Goal: Task Accomplishment & Management: Manage account settings

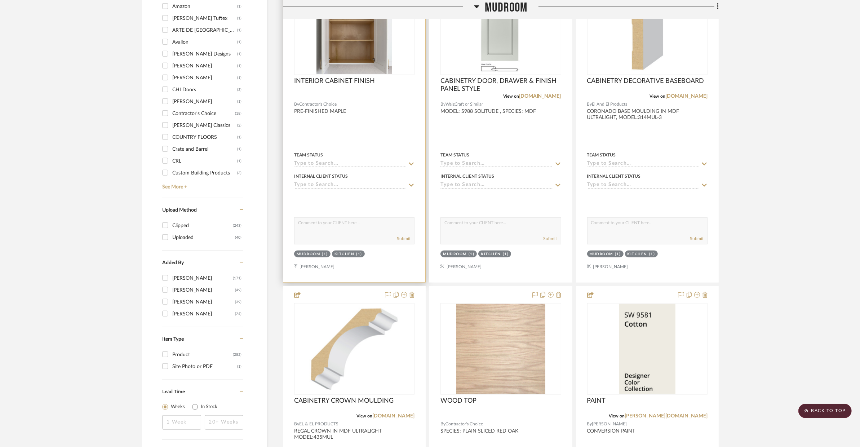
scroll to position [847, 0]
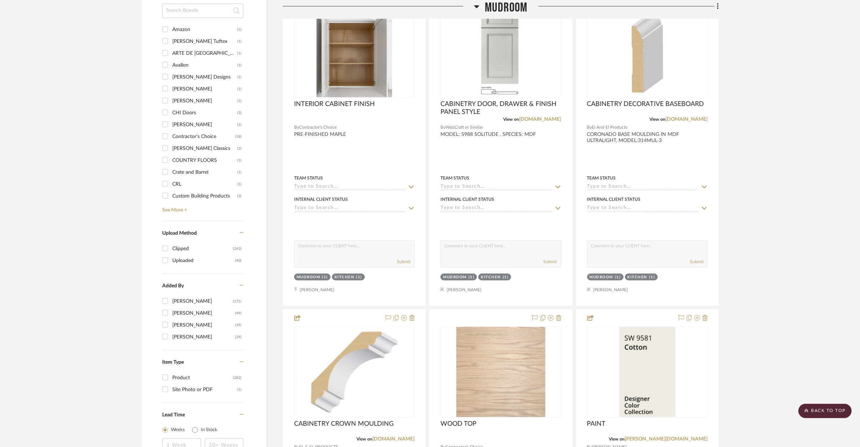
click at [491, 3] on span "Mudroom" at bounding box center [506, 8] width 43 height 16
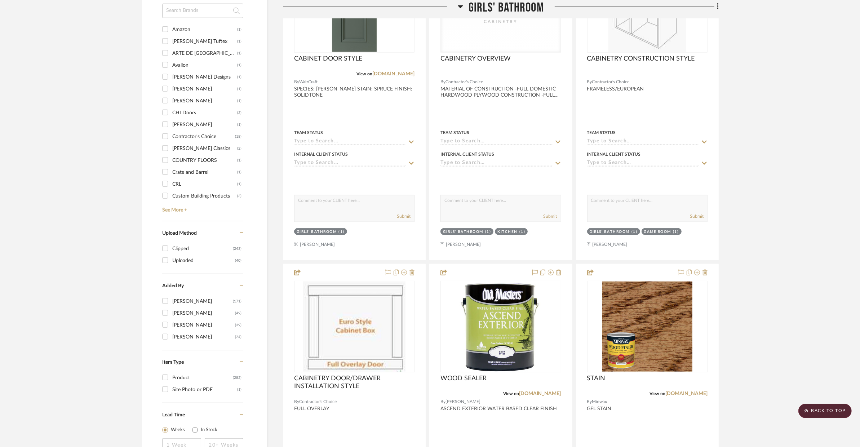
click at [480, 5] on span "Girls' Bathroom" at bounding box center [506, 8] width 75 height 16
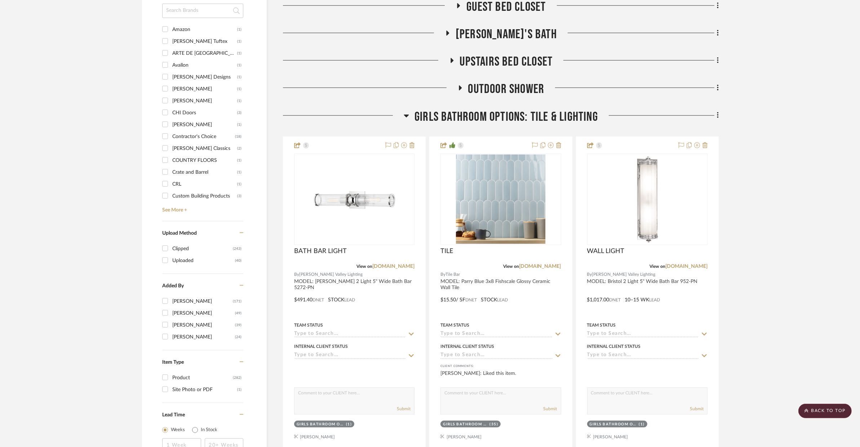
click at [477, 119] on span "GIRLS BATHROOM OPTIONS: TILE & LIGHTING" at bounding box center [507, 117] width 184 height 16
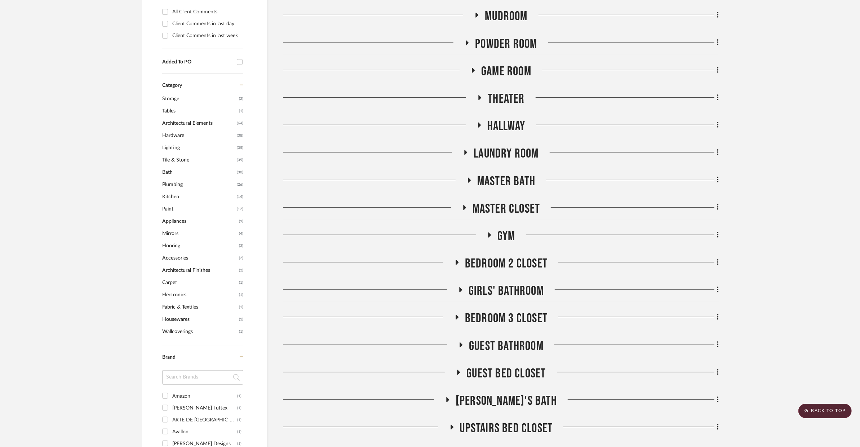
scroll to position [478, 0]
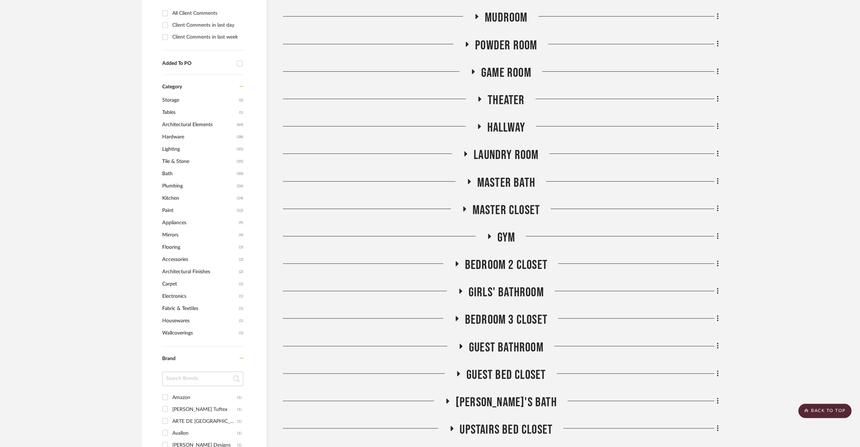
click at [495, 48] on span "Powder Room" at bounding box center [506, 46] width 62 height 16
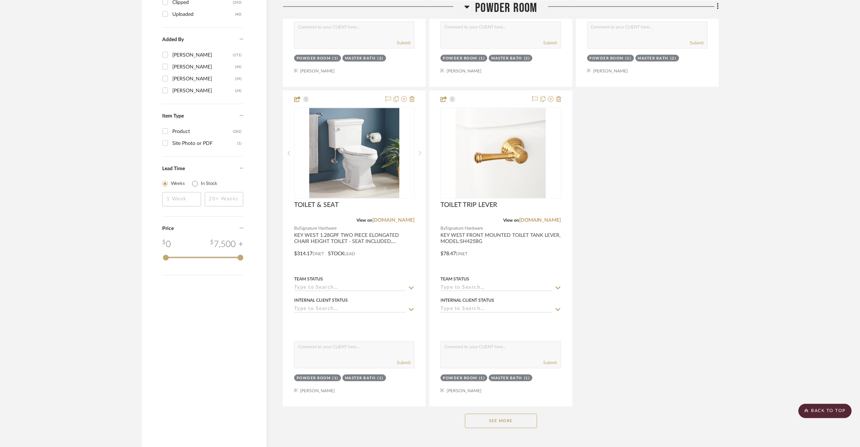
scroll to position [1107, 0]
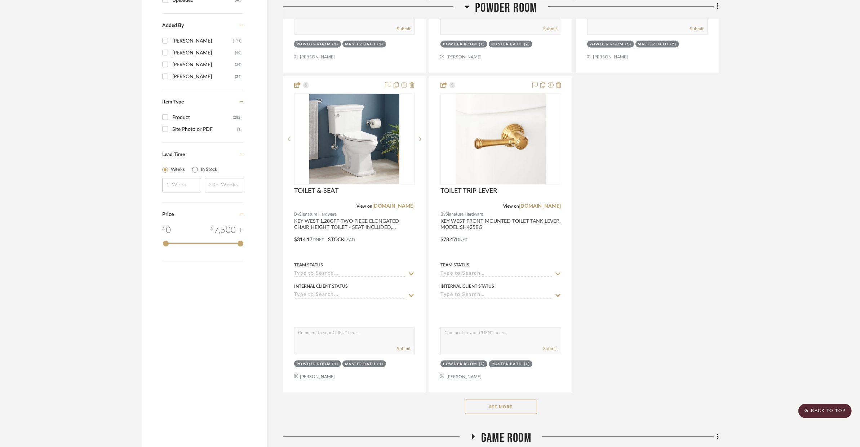
click at [505, 409] on button "See More" at bounding box center [501, 407] width 72 height 14
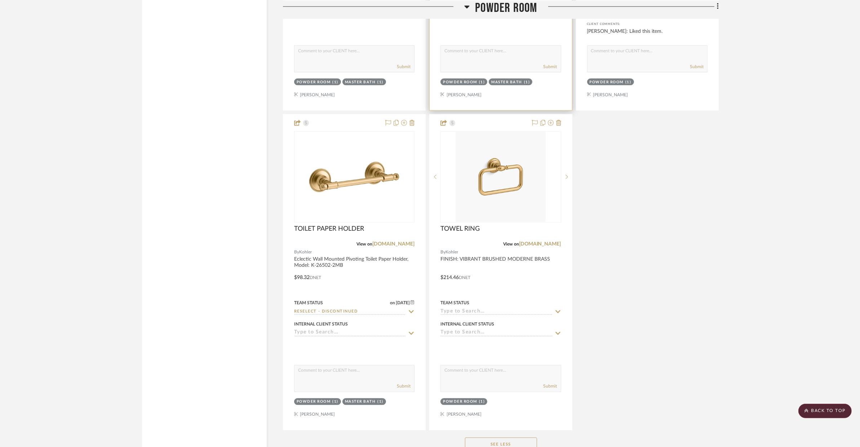
scroll to position [1405, 0]
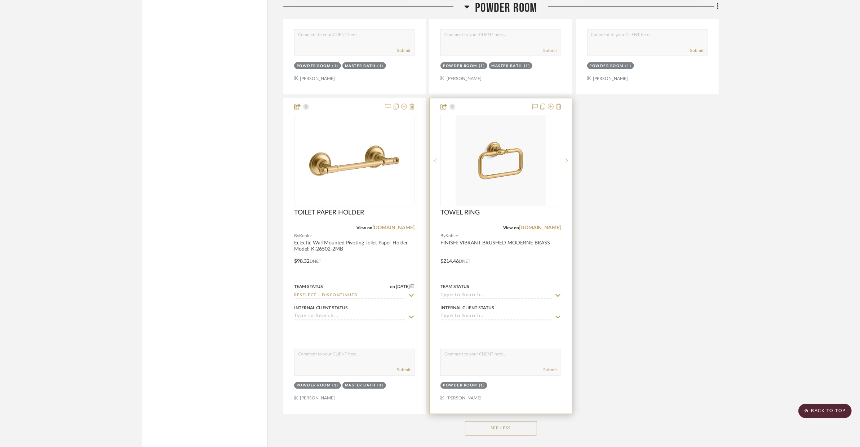
click at [502, 282] on div "Team Status" at bounding box center [501, 290] width 120 height 17
click at [503, 271] on div at bounding box center [501, 255] width 142 height 315
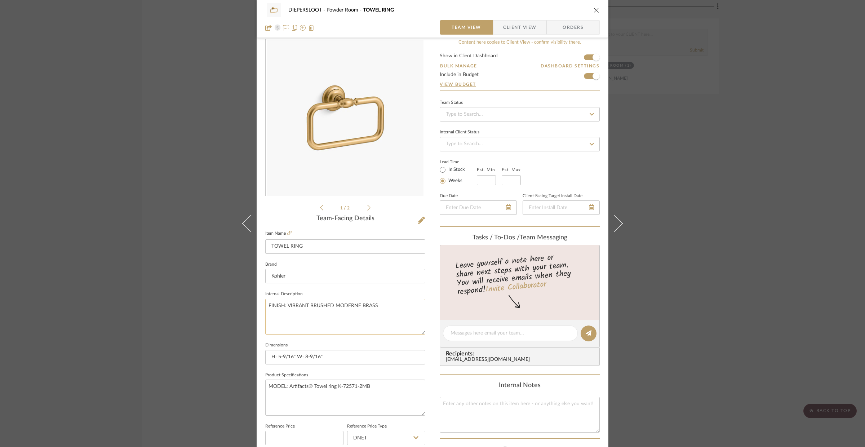
scroll to position [25, 0]
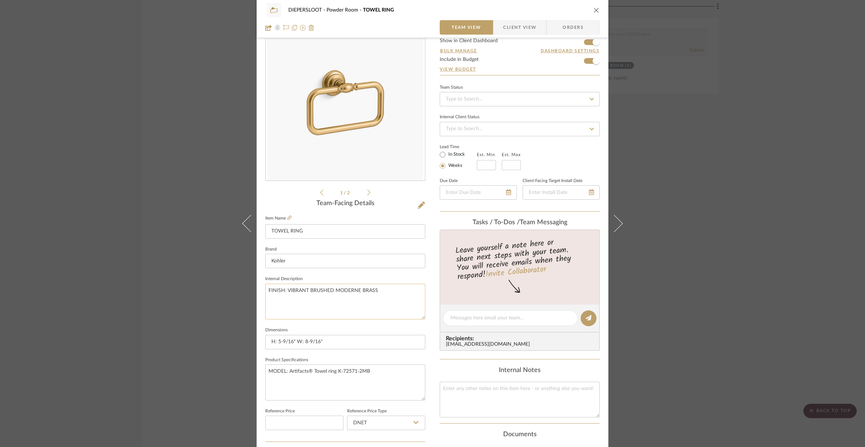
drag, startPoint x: 373, startPoint y: 290, endPoint x: 277, endPoint y: 283, distance: 96.2
click at [277, 284] on textarea "FINISH: VIBRANT BRUSHED MODERNE BRASS" at bounding box center [345, 302] width 160 height 36
click at [295, 290] on textarea "FINISH: VIBRANT BRUSHED MODERNE BRASS" at bounding box center [345, 302] width 160 height 36
click at [278, 291] on textarea "FINISH: VIBRANT BRUSHED MODERNE BRASS" at bounding box center [345, 302] width 160 height 36
click at [334, 292] on textarea "VIBRANT BRUSHED MODERNE BRASS" at bounding box center [345, 302] width 160 height 36
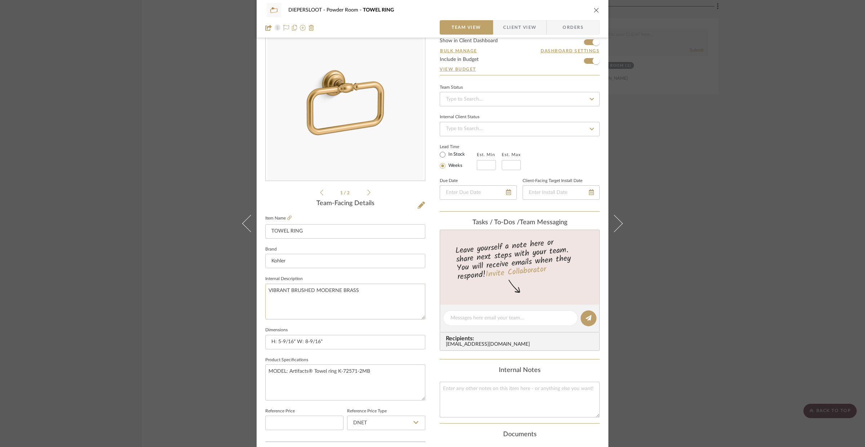
click at [334, 292] on textarea "VIBRANT BRUSHED MODERNE BRASS" at bounding box center [345, 302] width 160 height 36
type textarea "VIBRANT BRUSHED MODERNE BRASS"
click at [597, 10] on div "DIEPERSLOOT Powder Room TOWEL RING Team View Client View Orders" at bounding box center [433, 19] width 352 height 38
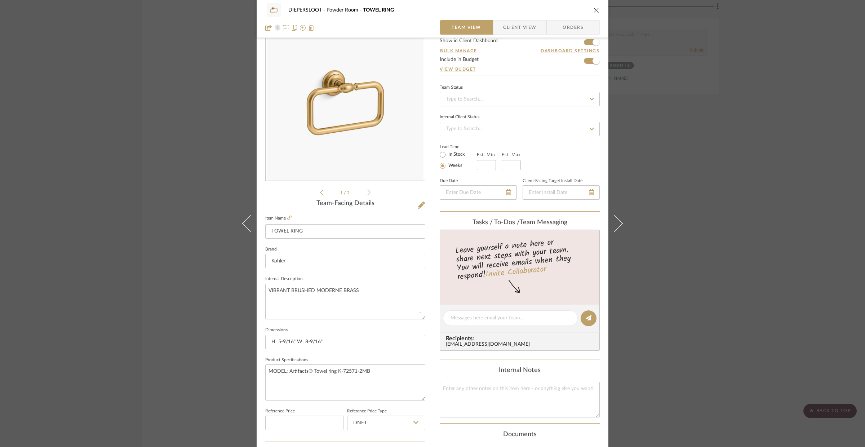
click at [595, 10] on icon "close" at bounding box center [597, 10] width 6 height 6
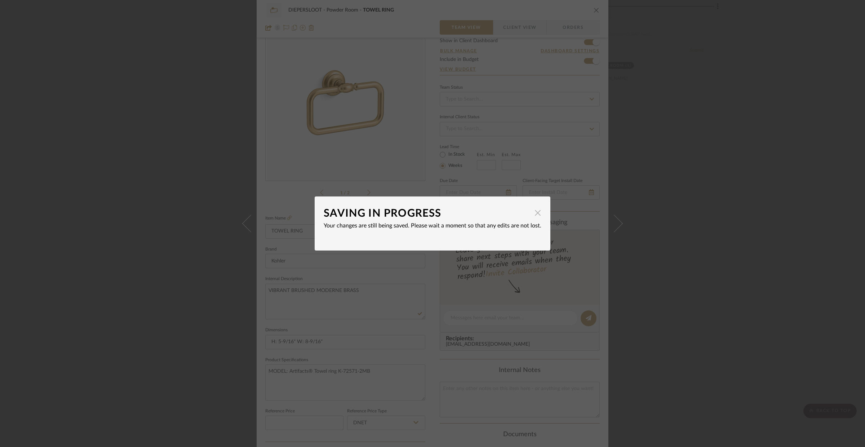
click at [531, 215] on span "button" at bounding box center [538, 213] width 14 height 14
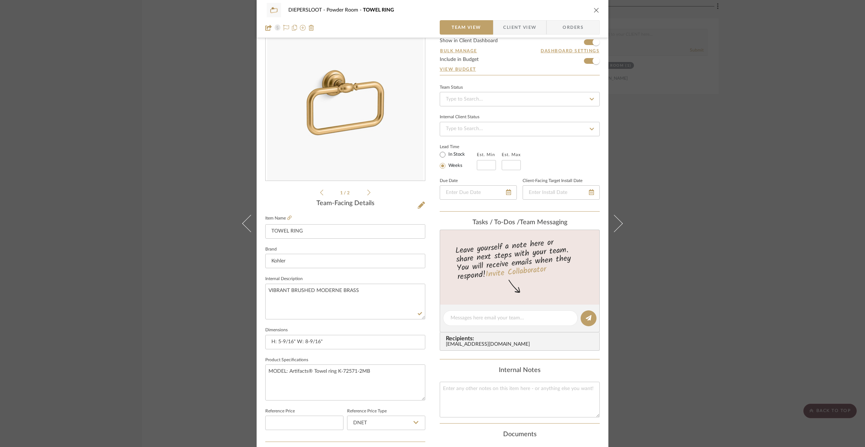
click at [653, 191] on div "DIEPERSLOOT Powder Room TOWEL RING Team View Client View Orders 1 / 2 Team-Faci…" at bounding box center [432, 223] width 865 height 447
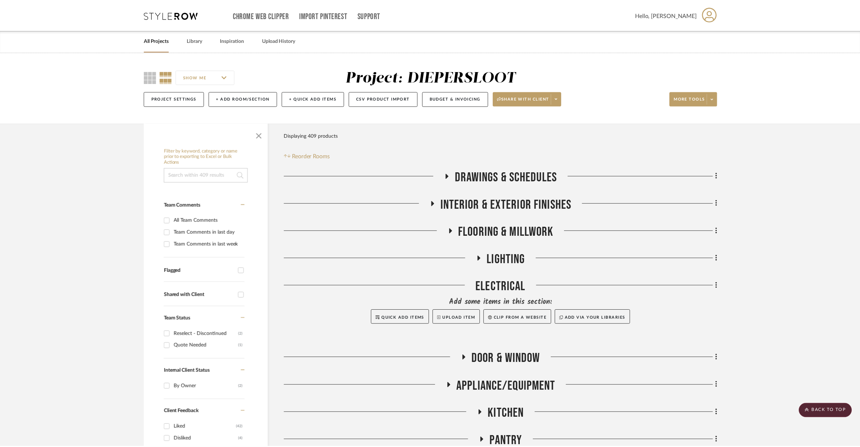
scroll to position [1405, 0]
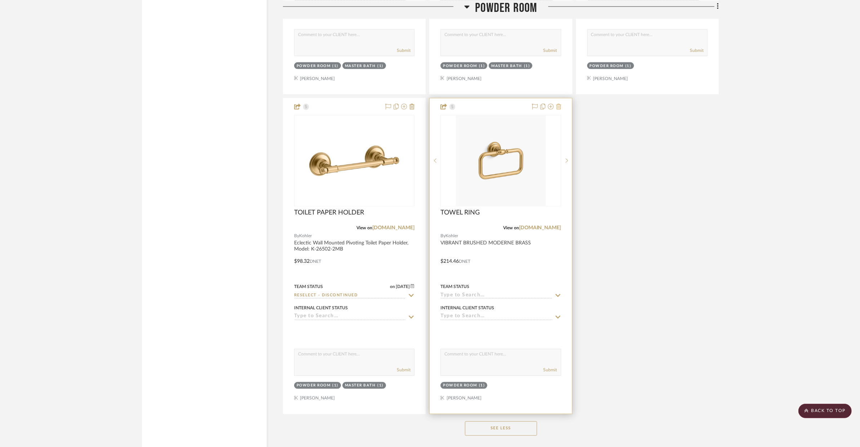
click at [560, 107] on icon at bounding box center [558, 107] width 5 height 6
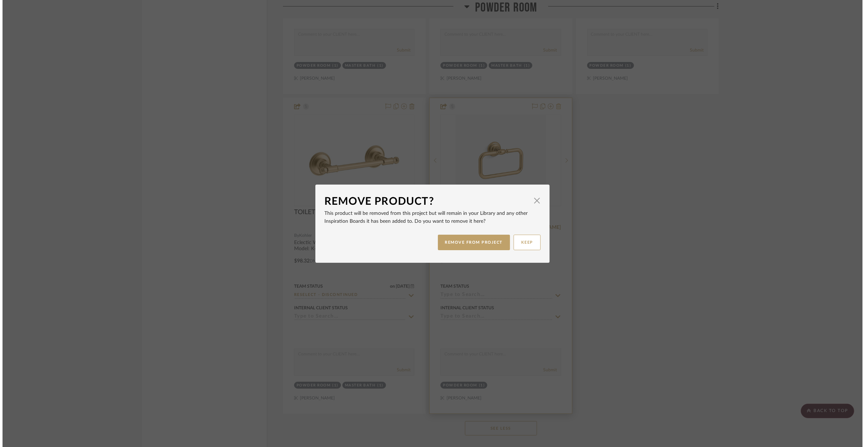
scroll to position [0, 0]
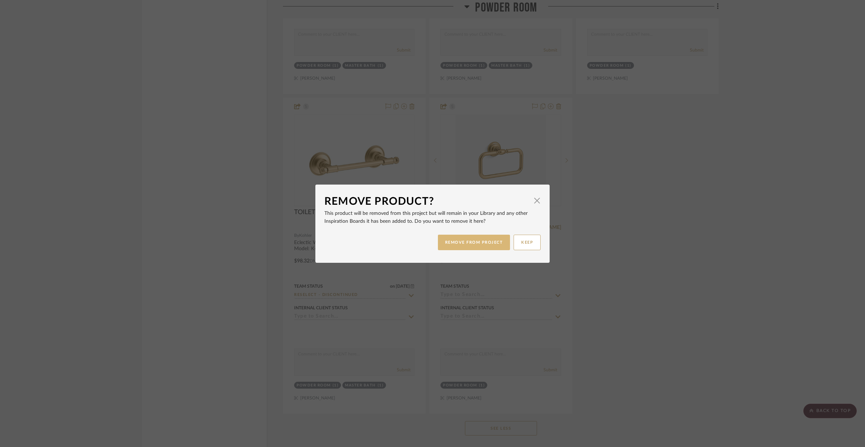
click at [483, 238] on button "REMOVE FROM PROJECT" at bounding box center [474, 243] width 72 height 16
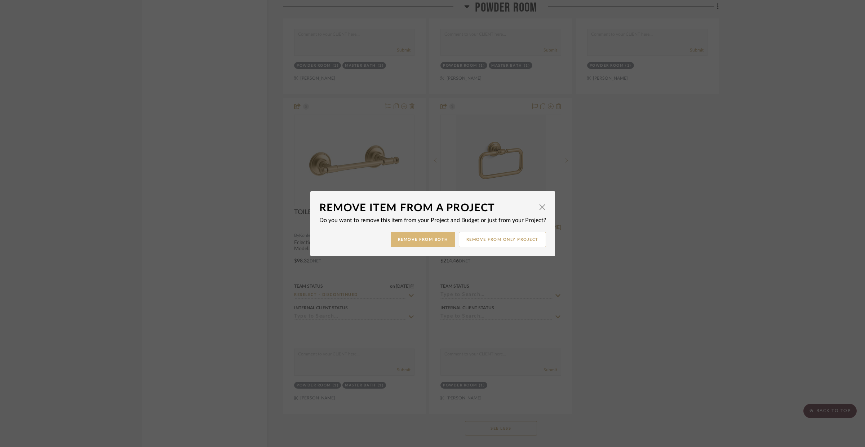
click at [438, 242] on button "Remove from Both" at bounding box center [423, 240] width 65 height 16
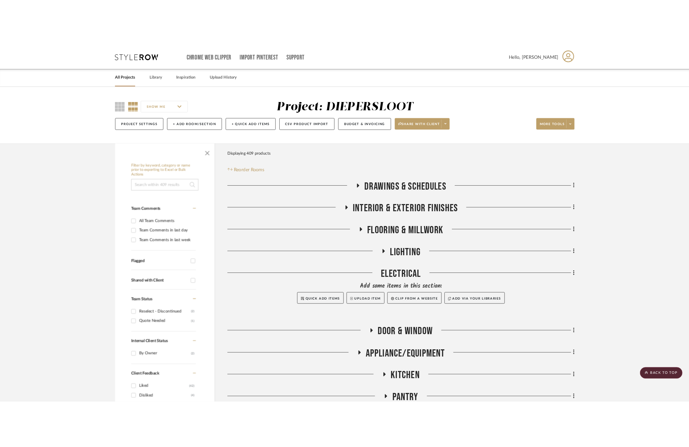
scroll to position [1405, 0]
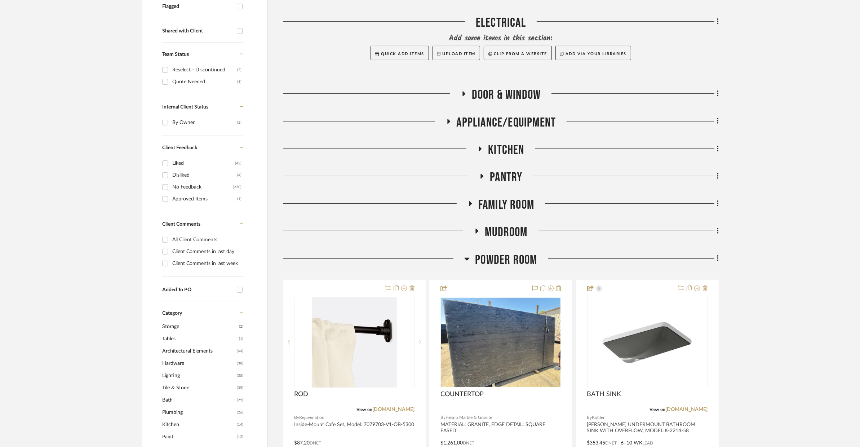
scroll to position [285, 0]
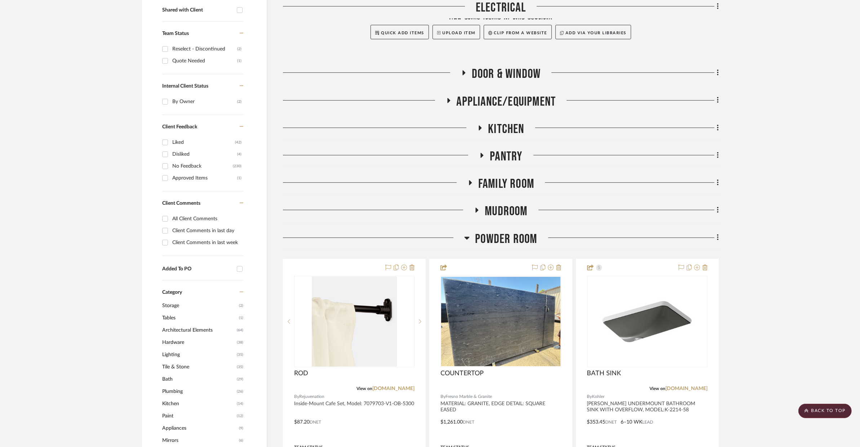
click at [495, 237] on span "Powder Room" at bounding box center [506, 239] width 62 height 16
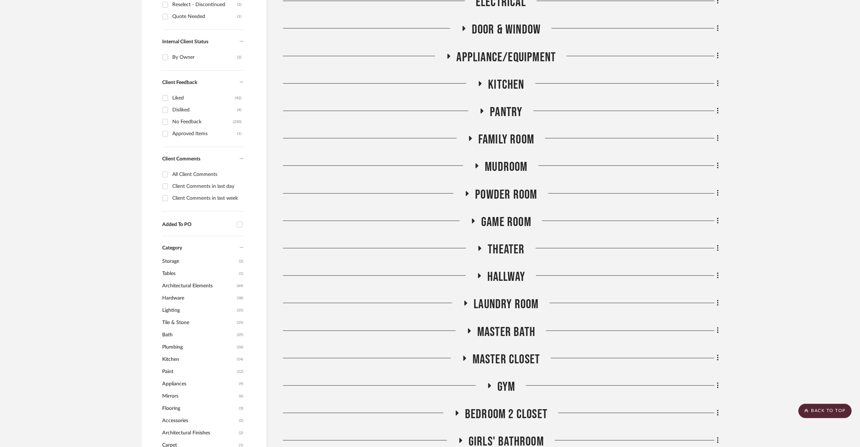
scroll to position [424, 0]
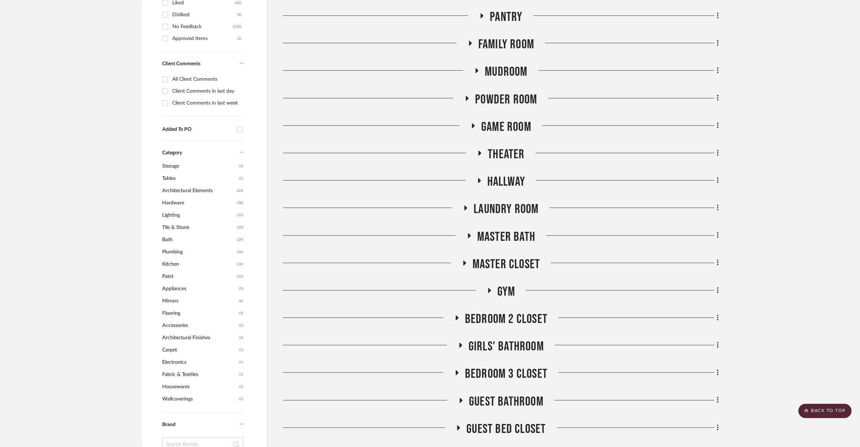
click at [485, 343] on span "Girls' Bathroom" at bounding box center [506, 347] width 75 height 16
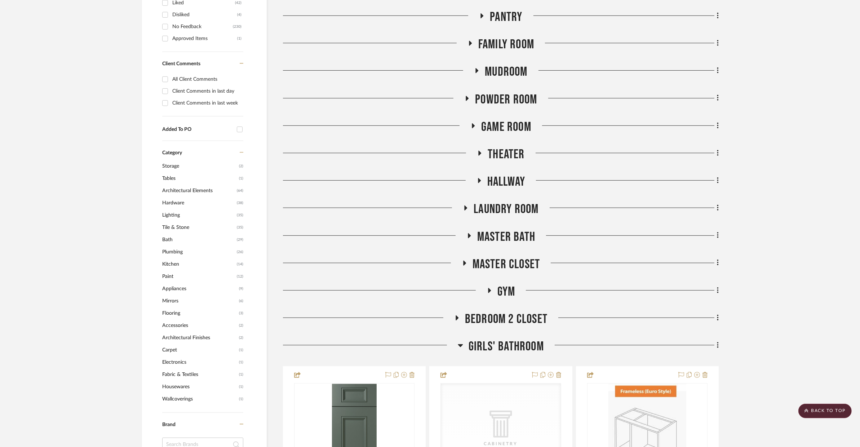
click at [485, 343] on span "Girls' Bathroom" at bounding box center [506, 347] width 75 height 16
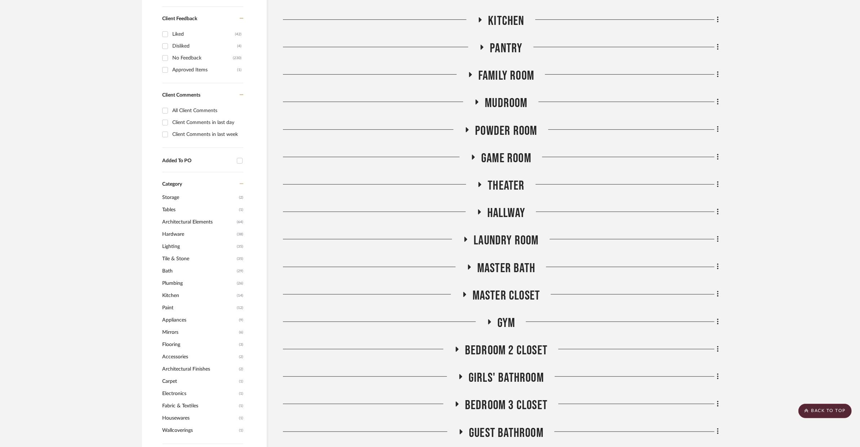
scroll to position [384, 0]
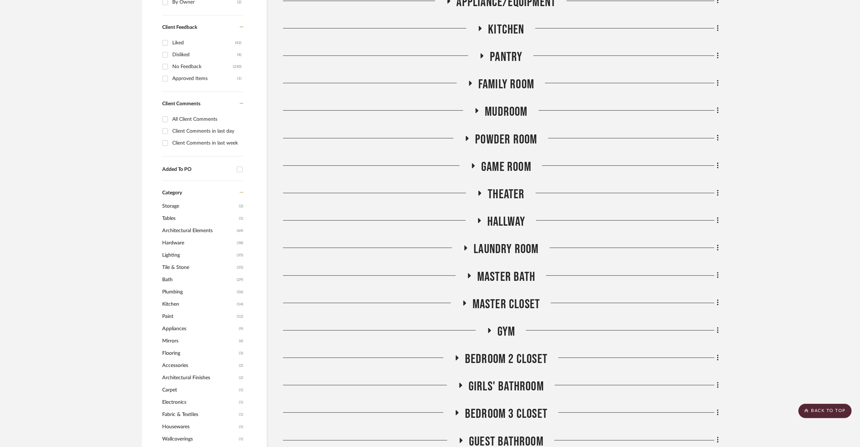
click at [489, 141] on span "Powder Room" at bounding box center [506, 140] width 62 height 16
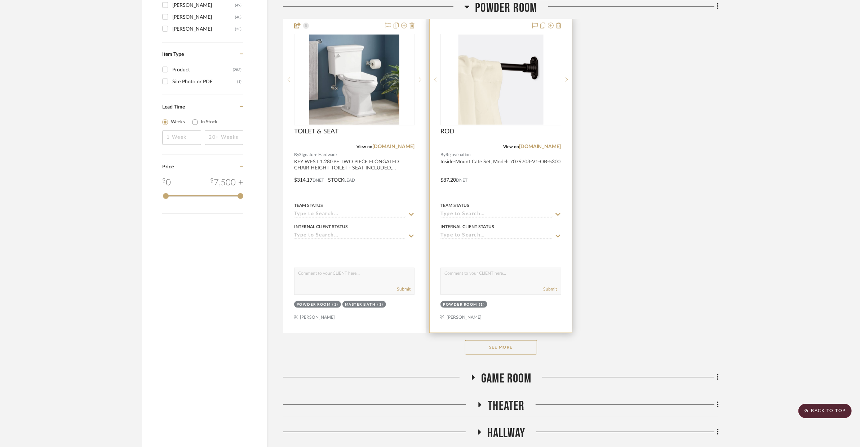
scroll to position [1167, 0]
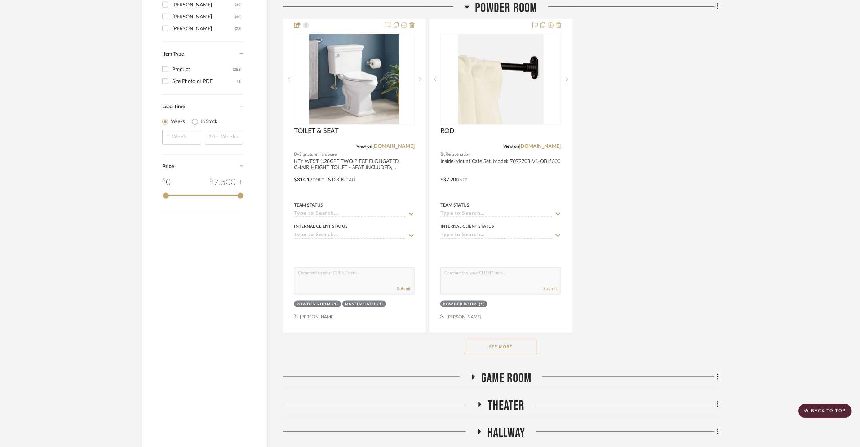
click at [507, 351] on button "See More" at bounding box center [501, 347] width 72 height 14
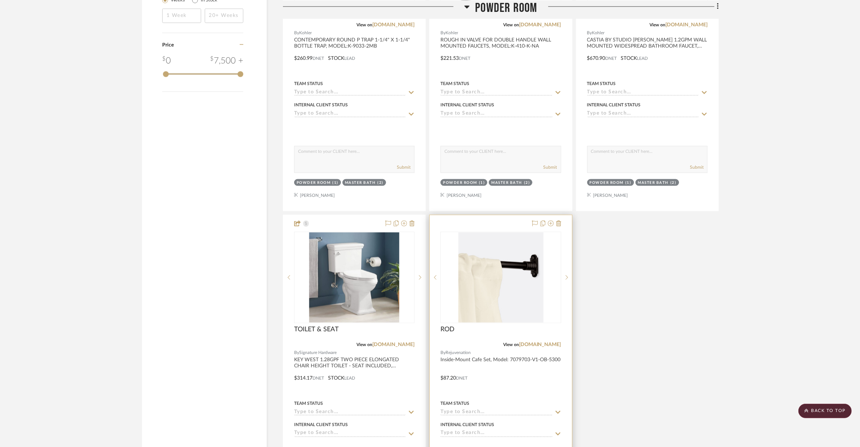
scroll to position [1289, 0]
click at [524, 377] on div at bounding box center [501, 372] width 142 height 315
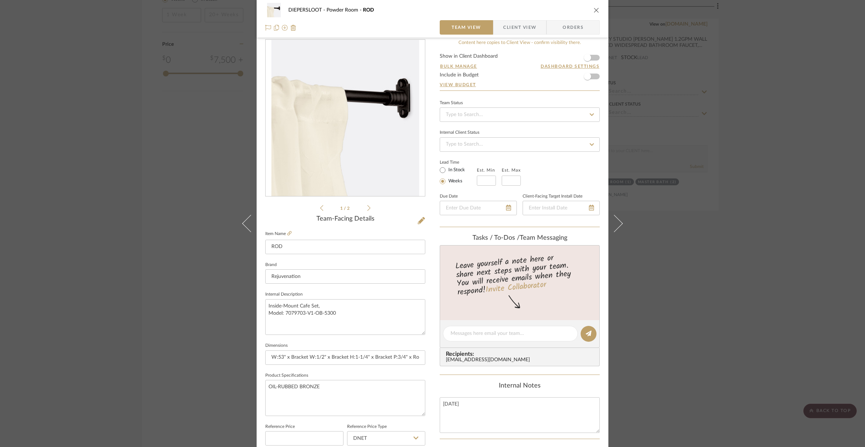
scroll to position [19, 0]
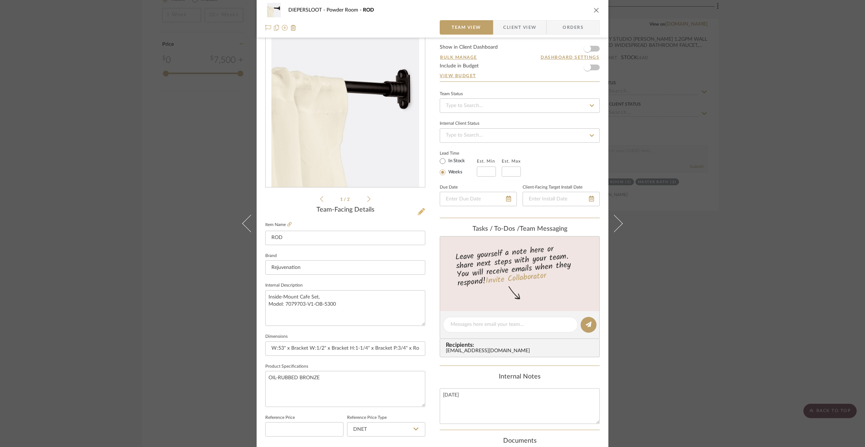
click at [418, 209] on icon at bounding box center [421, 211] width 7 height 7
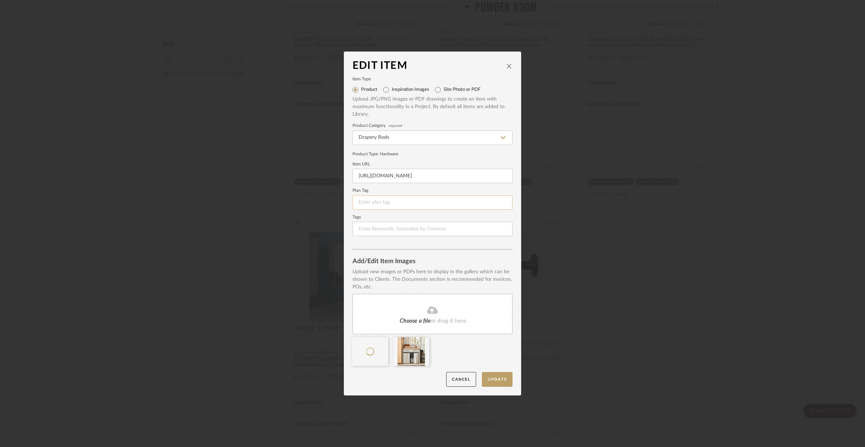
click at [372, 203] on input at bounding box center [433, 202] width 160 height 14
type input "AC-4"
click at [499, 378] on button "Update" at bounding box center [497, 379] width 31 height 15
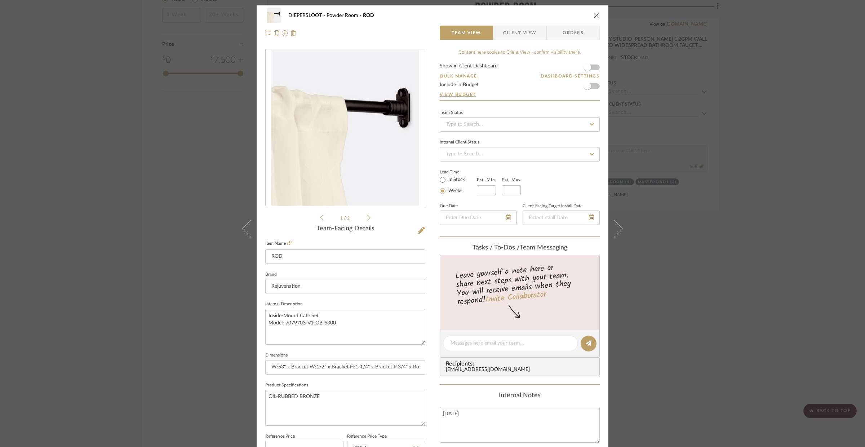
click at [705, 208] on div "DIEPERSLOOT Powder Room ROD Team View Client View Orders 1 / 2 Team-Facing Deta…" at bounding box center [432, 223] width 865 height 447
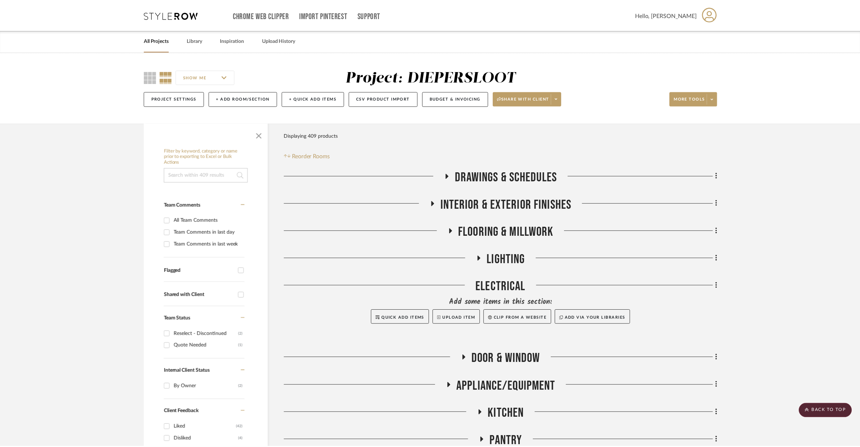
scroll to position [1289, 0]
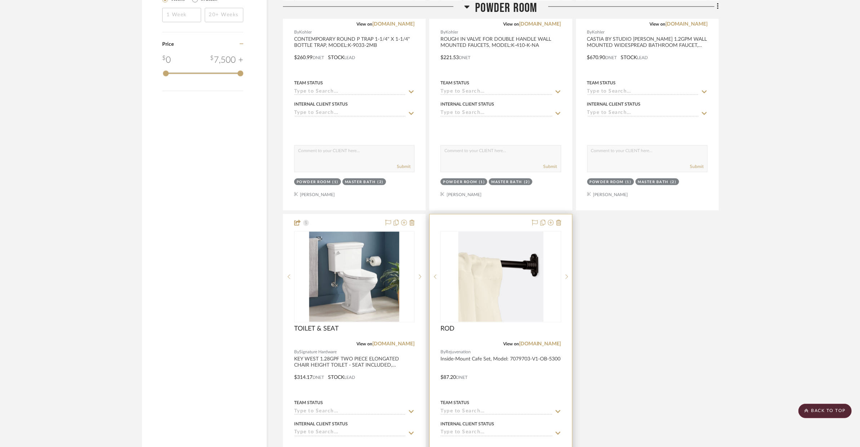
click at [550, 367] on div at bounding box center [501, 372] width 142 height 315
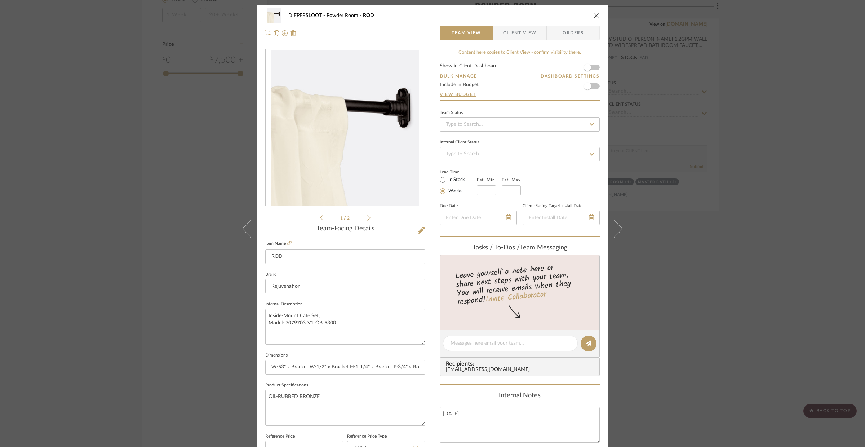
scroll to position [181, 0]
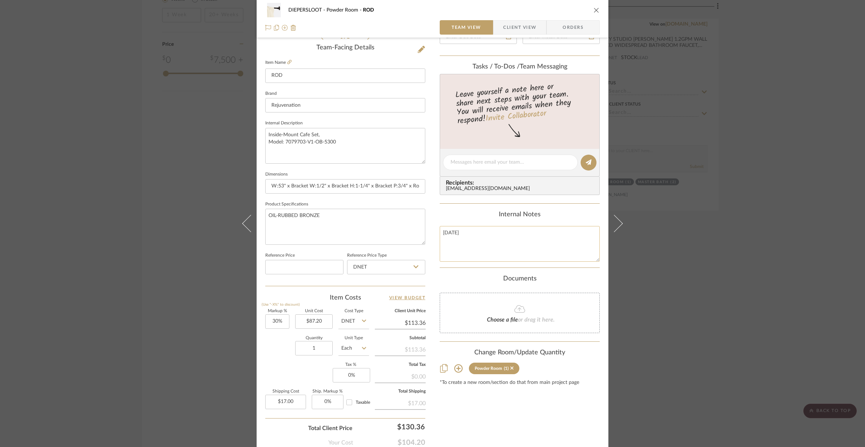
drag, startPoint x: 469, startPoint y: 237, endPoint x: 437, endPoint y: 231, distance: 32.6
click at [440, 231] on textarea "AUG 2025" at bounding box center [520, 244] width 160 height 36
type textarea "T"
type textarea "TOWEL ROD"
click at [723, 292] on div "DIEPERSLOOT Powder Room ROD Team View Client View Orders 1 / 2 Team-Facing Deta…" at bounding box center [432, 223] width 865 height 447
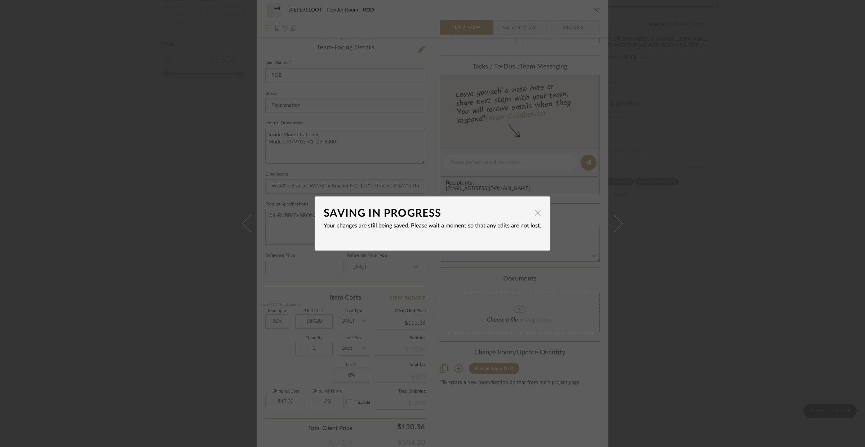
click at [536, 215] on span "button" at bounding box center [538, 213] width 14 height 14
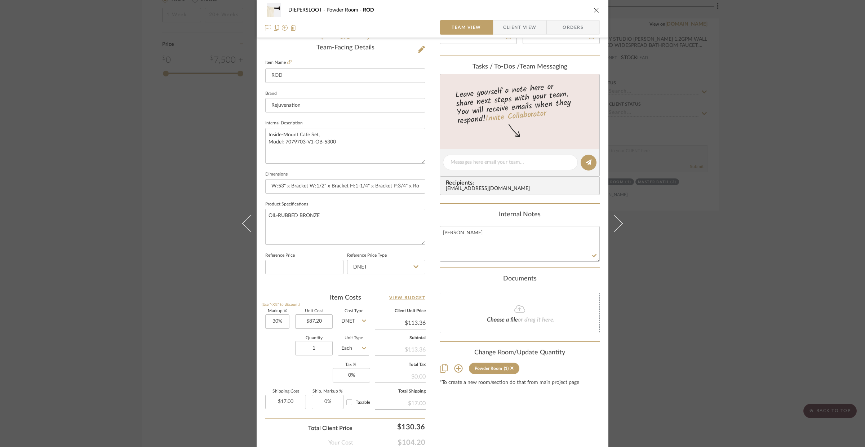
click at [664, 256] on div "DIEPERSLOOT Powder Room ROD Team View Client View Orders 1 / 2 Team-Facing Deta…" at bounding box center [432, 223] width 865 height 447
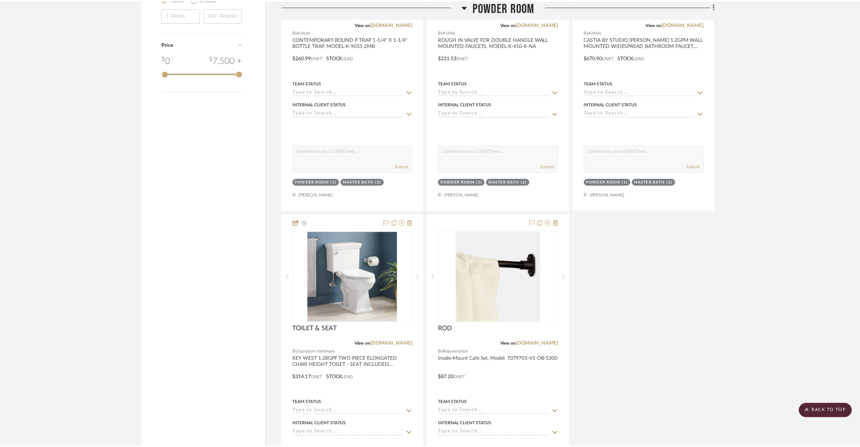
scroll to position [1289, 0]
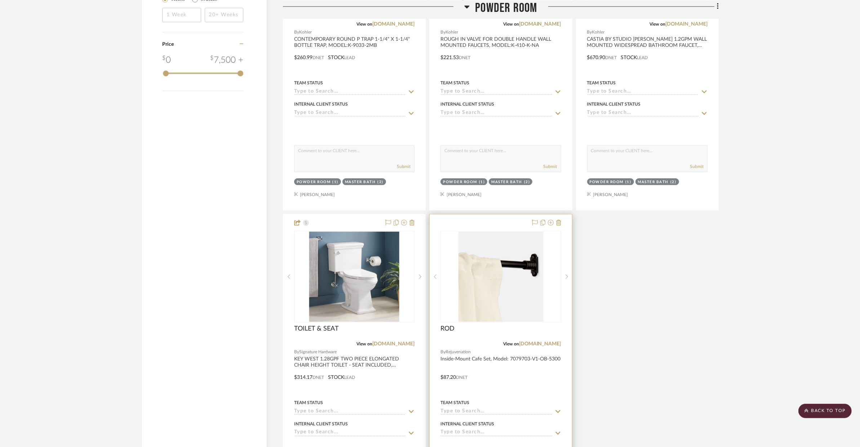
click at [540, 375] on div at bounding box center [501, 372] width 142 height 315
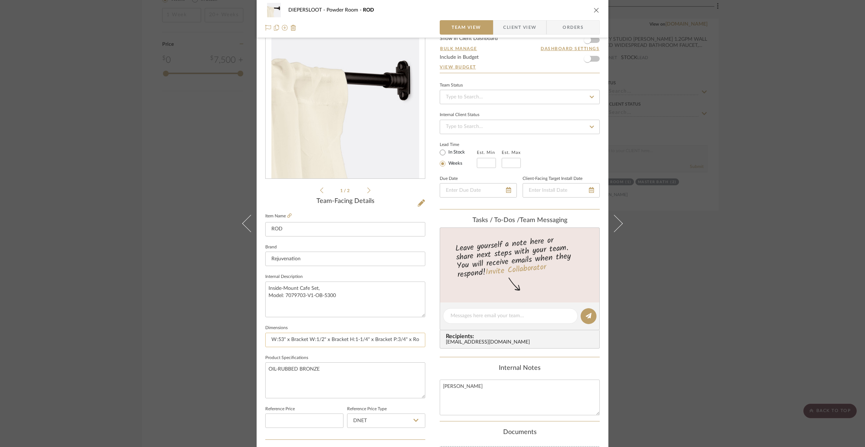
scroll to position [0, 20]
click at [686, 325] on div "DIEPERSLOOT Powder Room ROD Team View Client View Orders 1 / 2 Team-Facing Deta…" at bounding box center [432, 223] width 865 height 447
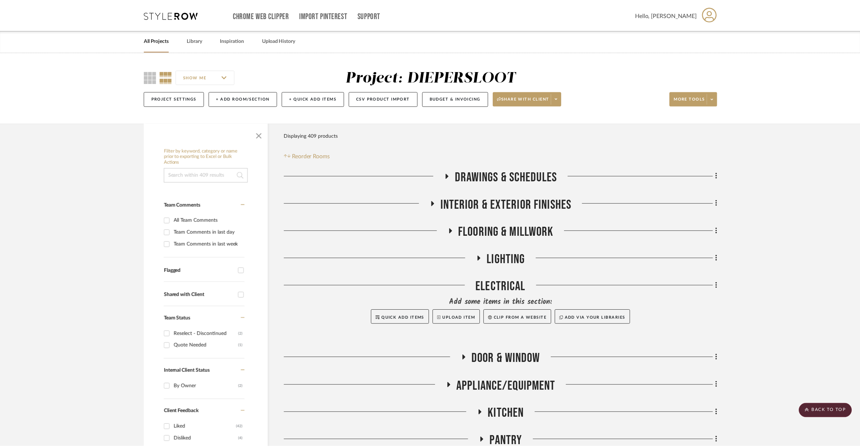
scroll to position [1289, 0]
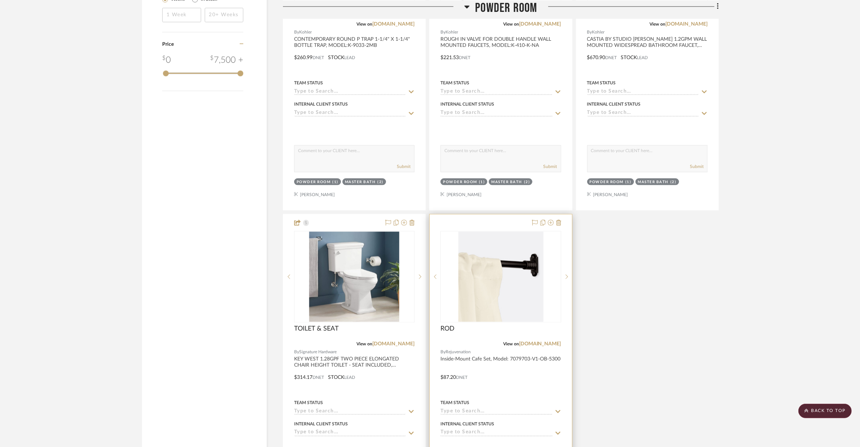
click at [499, 390] on div at bounding box center [501, 372] width 142 height 315
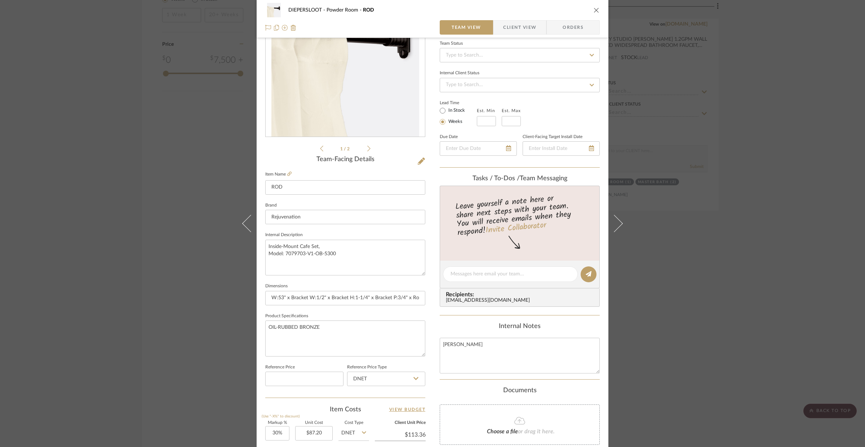
scroll to position [224, 0]
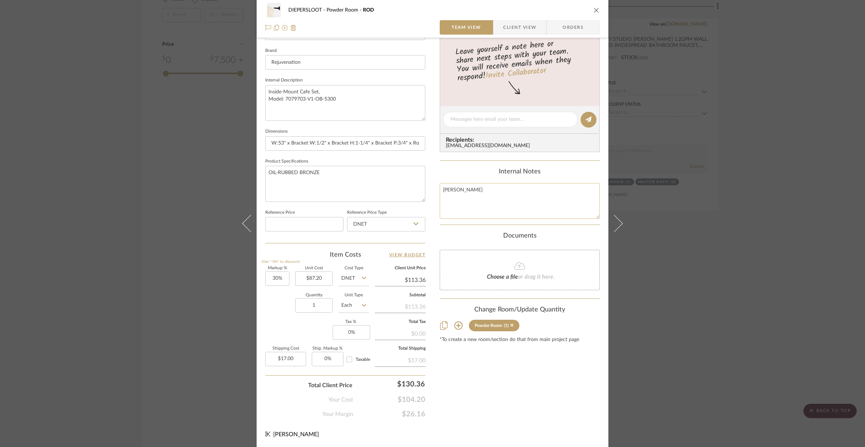
drag, startPoint x: 473, startPoint y: 191, endPoint x: 438, endPoint y: 189, distance: 34.7
click at [440, 189] on textarea "TOWEL ROD" at bounding box center [520, 201] width 160 height 36
drag, startPoint x: 267, startPoint y: 143, endPoint x: 442, endPoint y: 150, distance: 175.4
click at [442, 150] on div "DIEPERSLOOT Powder Room ROD Team View Client View Orders 1 / 2 Team-Facing Deta…" at bounding box center [433, 114] width 352 height 666
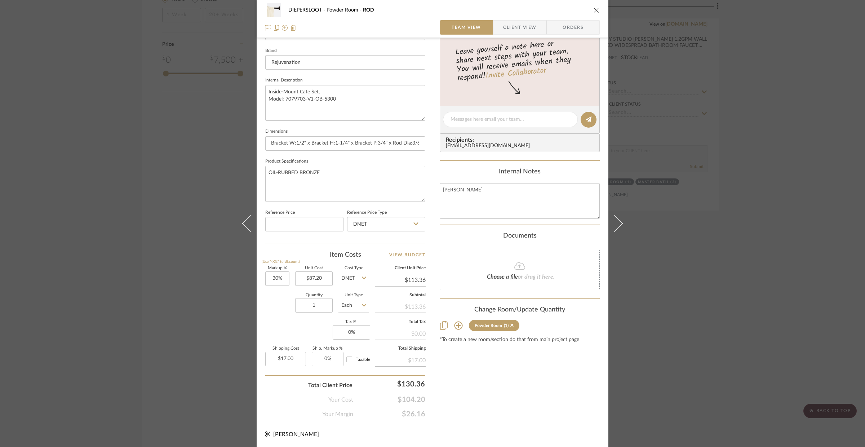
scroll to position [0, 0]
click at [325, 173] on textarea "OIL-RUBBED BRONZE" at bounding box center [345, 184] width 160 height 36
drag, startPoint x: 324, startPoint y: 173, endPoint x: 262, endPoint y: 172, distance: 61.3
click at [265, 172] on textarea "OIL-RUBBED BRONZE" at bounding box center [345, 184] width 160 height 36
click at [326, 149] on input "W:53" x Bracket W:1/2" x Bracket H:1-1/4" x Bracket P:3/4" x Rod Dia:3/8"" at bounding box center [345, 143] width 160 height 14
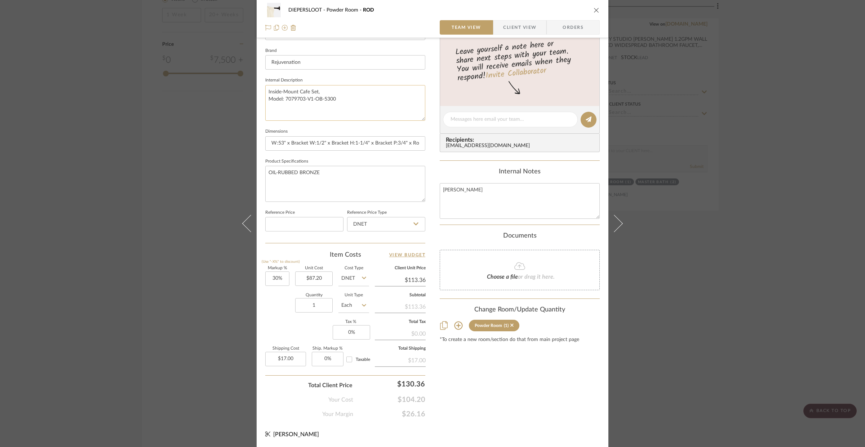
drag, startPoint x: 342, startPoint y: 102, endPoint x: 269, endPoint y: 89, distance: 73.9
click at [269, 89] on textarea "Inside-Mount Cafe Set, Model: 7079703-V1-OB-5300" at bounding box center [345, 103] width 160 height 36
click at [347, 98] on textarea "Inside-Mount Cafe Set, Model: 7079703-V1-OB-5300" at bounding box center [345, 103] width 160 height 36
drag, startPoint x: 342, startPoint y: 99, endPoint x: 261, endPoint y: 89, distance: 81.4
click at [261, 89] on div "DIEPERSLOOT Powder Room ROD Team View Client View Orders 1 / 2 Team-Facing Deta…" at bounding box center [433, 114] width 352 height 666
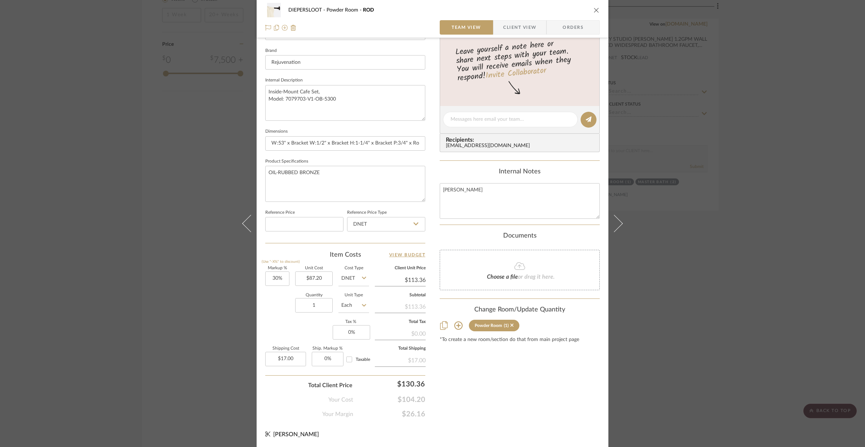
click at [594, 12] on icon "close" at bounding box center [597, 10] width 6 height 6
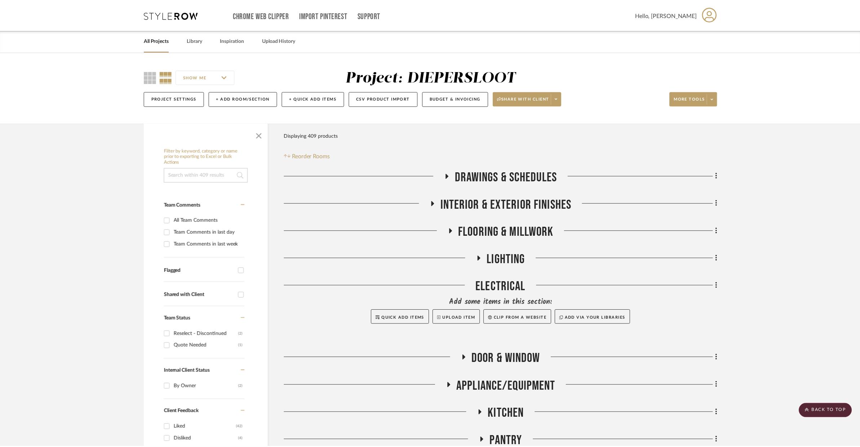
scroll to position [1289, 0]
